Goal: Check status

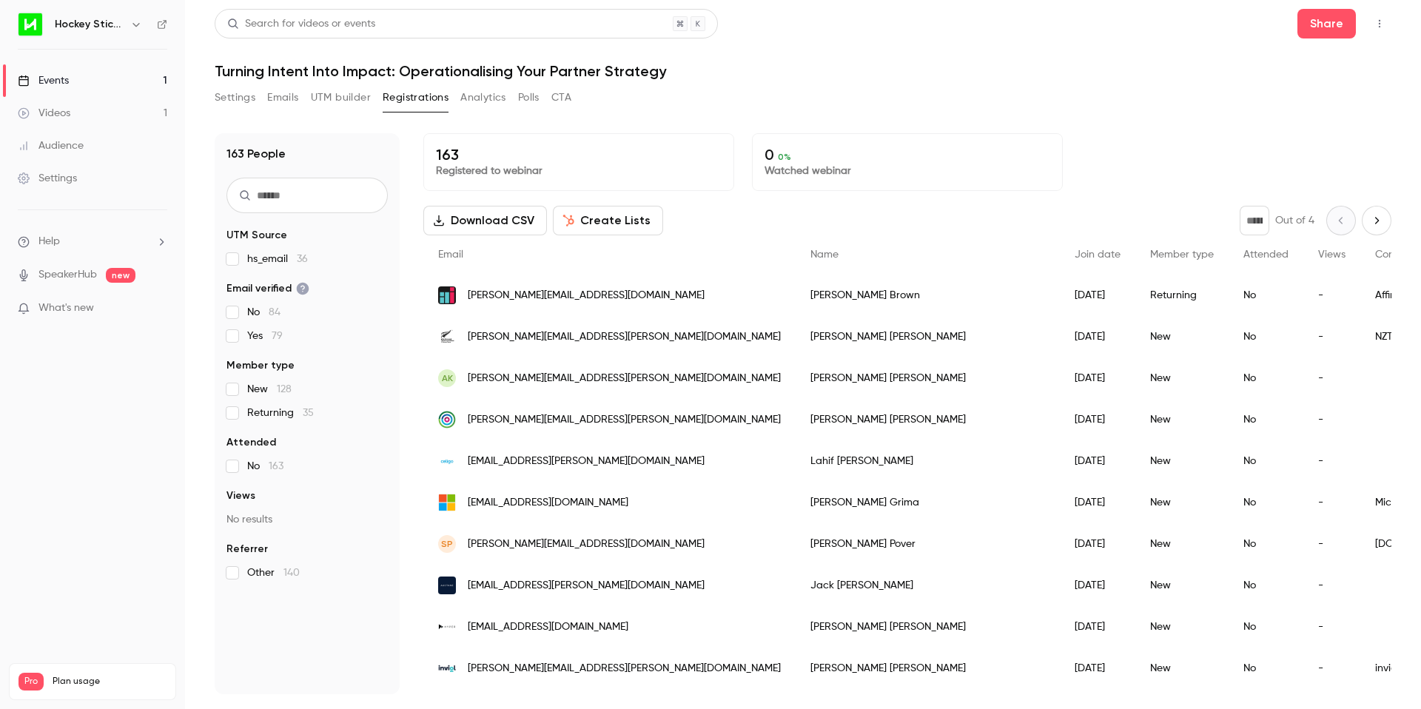
click at [447, 154] on p "163" at bounding box center [579, 155] width 286 height 18
click at [448, 154] on p "163" at bounding box center [579, 155] width 286 height 18
click at [451, 155] on p "163" at bounding box center [579, 155] width 286 height 18
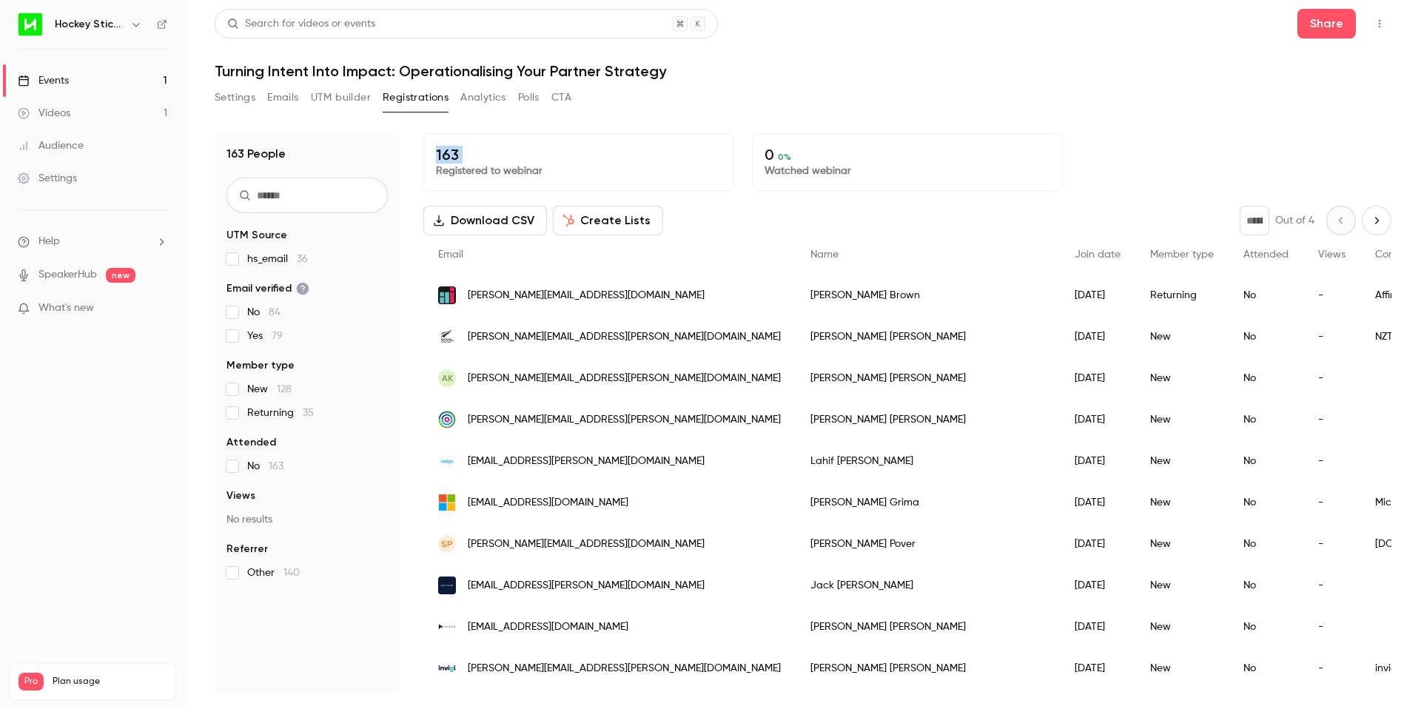
click at [451, 155] on p "163" at bounding box center [579, 155] width 286 height 18
click at [467, 155] on p "163" at bounding box center [579, 155] width 286 height 18
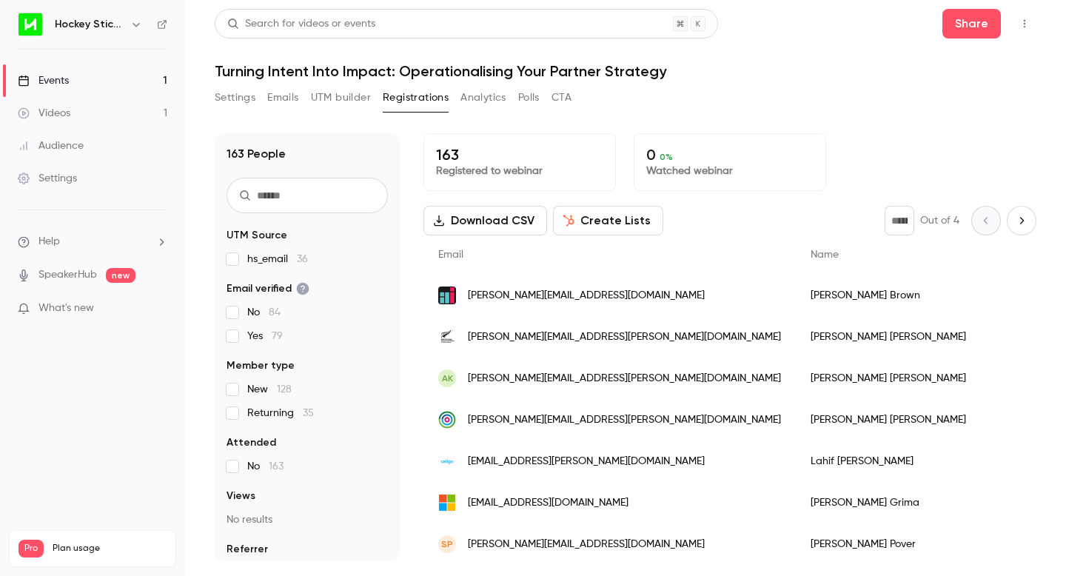
click at [716, 62] on h1 "Turning Intent Into Impact: Operationalising Your Partner Strategy" at bounding box center [625, 71] width 821 height 18
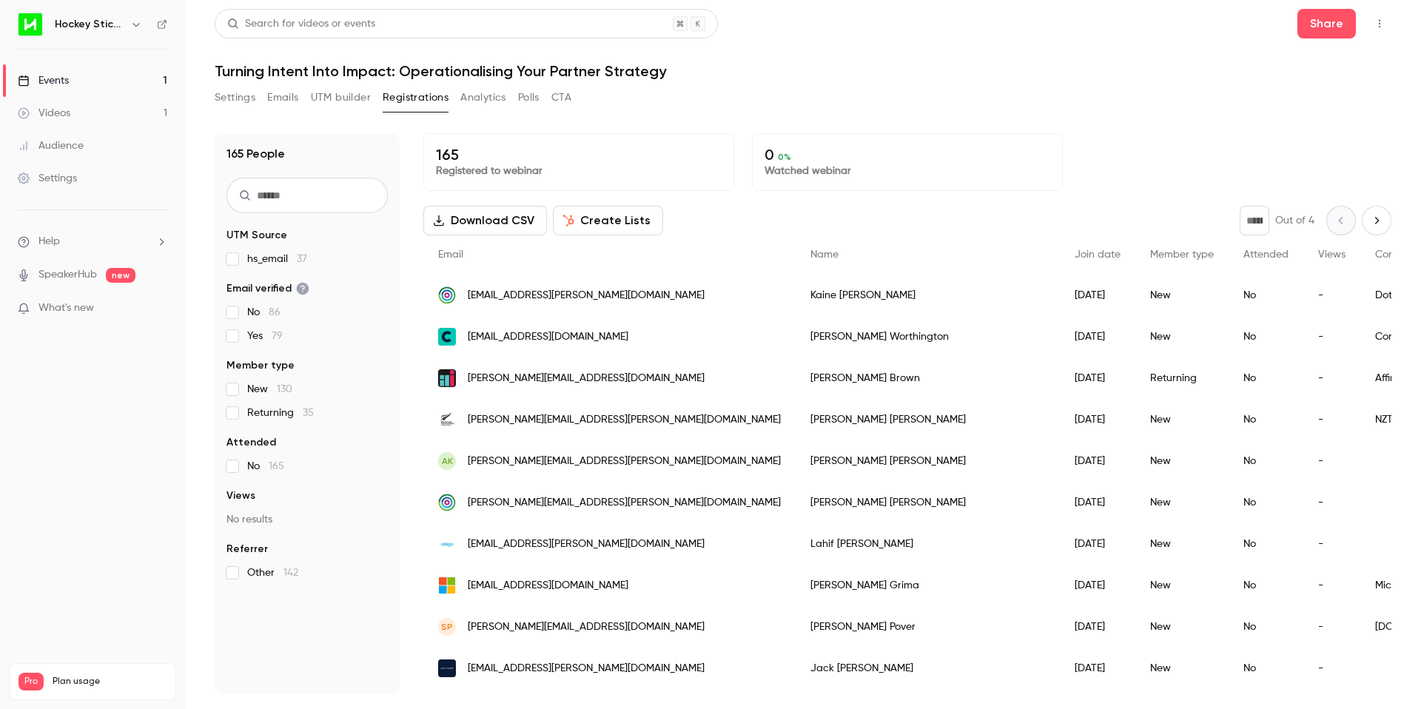
click at [444, 155] on p "165" at bounding box center [579, 155] width 286 height 18
click at [596, 172] on p "Registered to webinar" at bounding box center [579, 171] width 286 height 15
